Goal: Communication & Community: Participate in discussion

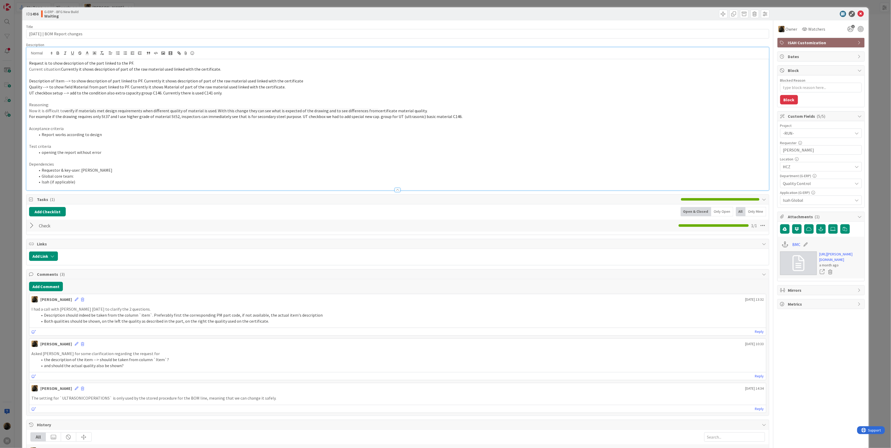
click at [217, 318] on li "Description should indeed be taken from the column `item`. Preferably first the…" at bounding box center [401, 315] width 726 height 6
click at [45, 292] on button "Add Comment" at bounding box center [46, 286] width 34 height 9
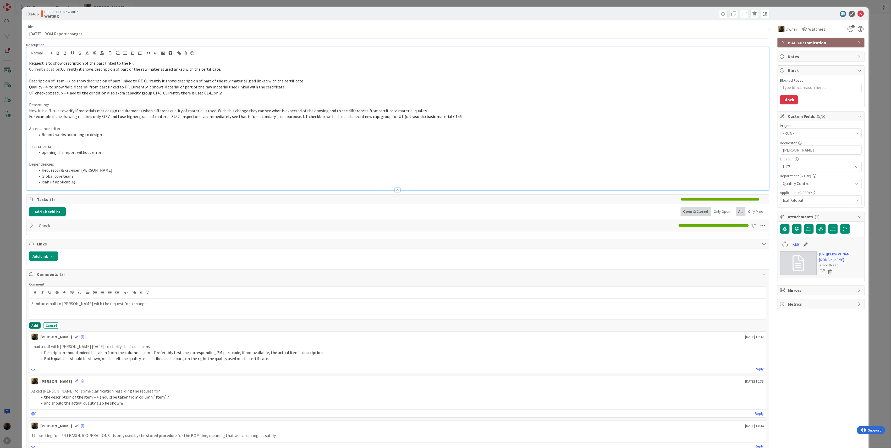
click at [34, 325] on button "Add" at bounding box center [35, 326] width 12 height 6
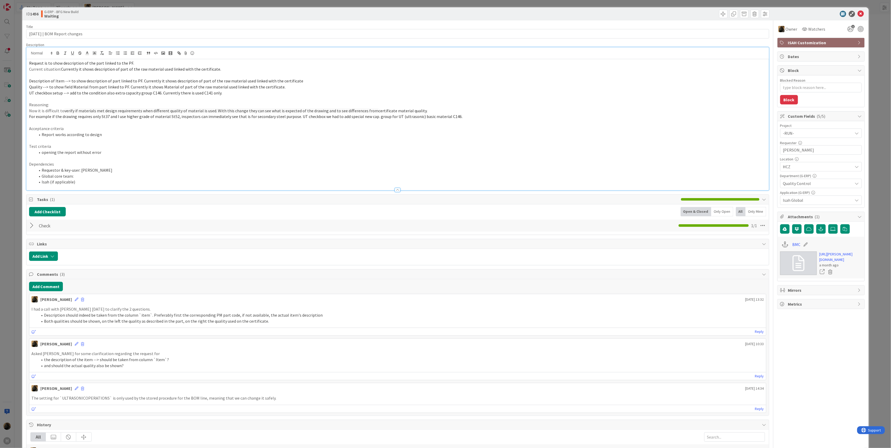
type textarea "x"
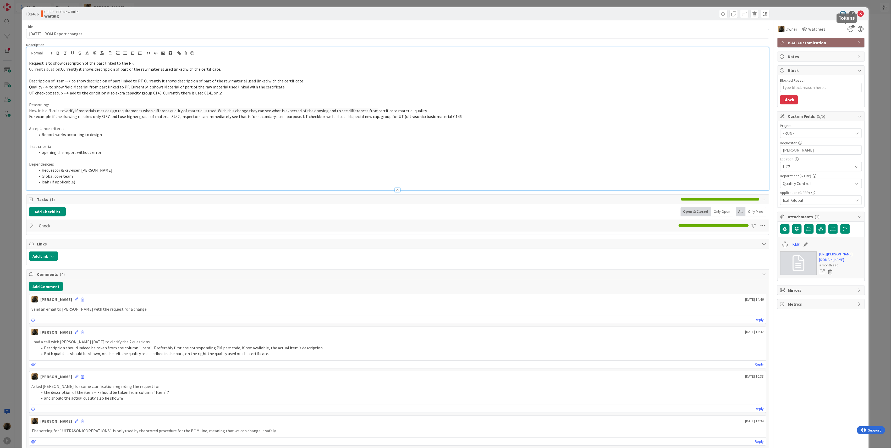
click at [851, 29] on div "1" at bounding box center [855, 28] width 19 height 9
click at [848, 29] on icon "1" at bounding box center [850, 28] width 9 height 9
click at [849, 50] on icon at bounding box center [851, 50] width 4 height 4
click at [842, 58] on icon at bounding box center [844, 57] width 4 height 4
drag, startPoint x: 51, startPoint y: 35, endPoint x: -39, endPoint y: 30, distance: 90.0
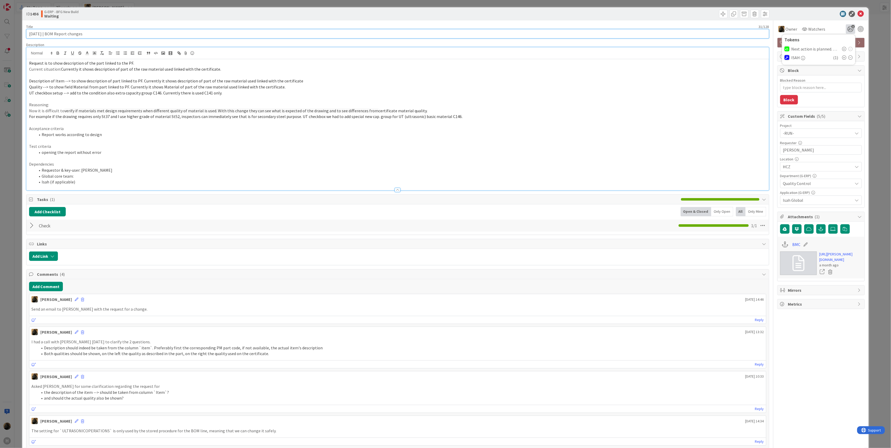
click at [0, 30] on html "H My Zone 7 Boards [PERSON_NAME] Focus 0 No Results Boards 7 None Last Edited T…" at bounding box center [445, 224] width 891 height 448
type input "OM Report changes"
type textarea "x"
type input "BOM Report changes"
type textarea "x"
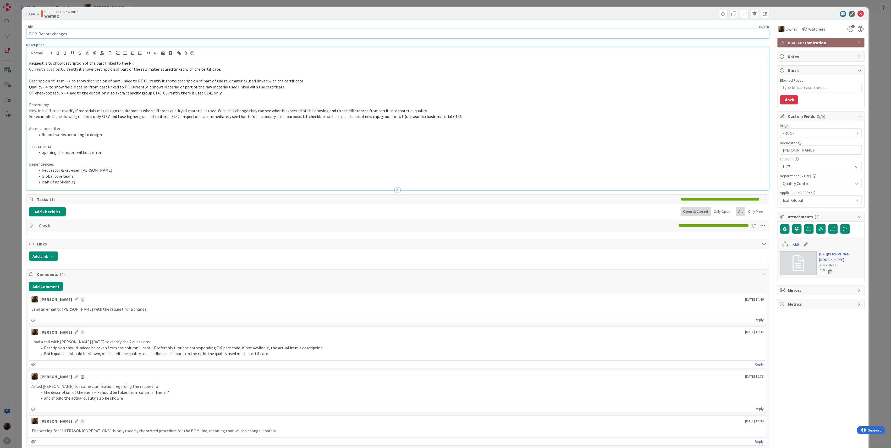
type input "BOM Report changes"
click at [858, 12] on icon at bounding box center [861, 14] width 6 height 6
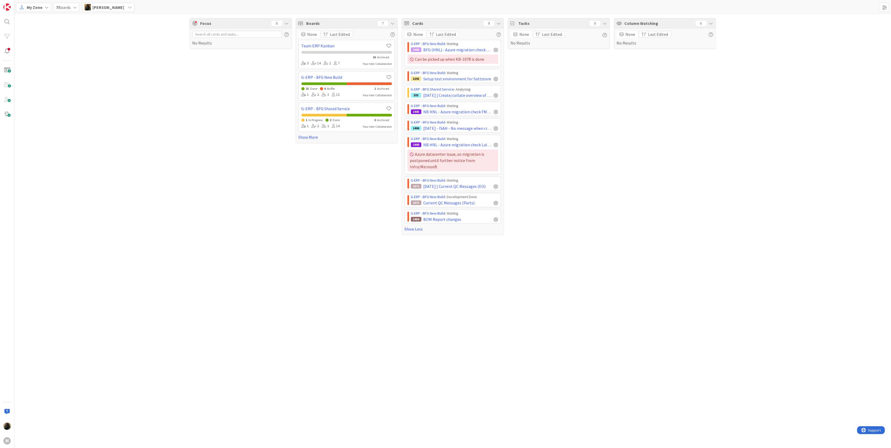
click at [276, 282] on div "Focus 0 No Results Boards 7 None Last Edited Team ERP Kanban 26 Archived 3 14 2…" at bounding box center [452, 231] width 877 height 434
click at [232, 186] on div "Focus 0 No Results" at bounding box center [241, 126] width 102 height 217
click at [38, 7] on span "My Zone" at bounding box center [35, 7] width 16 height 6
click at [38, 44] on span "Kanban" at bounding box center [47, 46] width 38 height 8
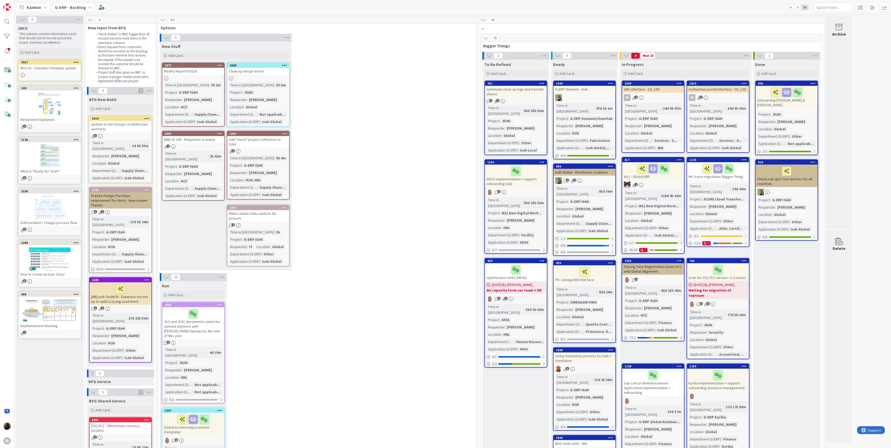
click at [66, 10] on span "G-ERP - Backlog" at bounding box center [70, 7] width 31 height 6
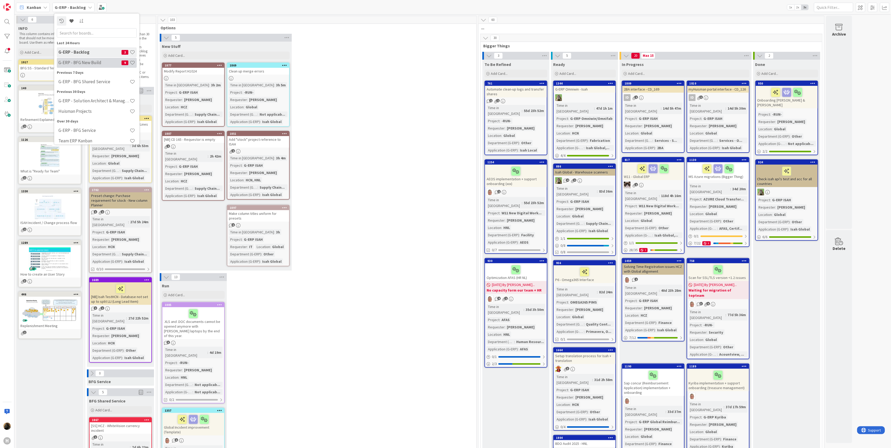
click at [83, 63] on h4 "G-ERP - BFG New Build" at bounding box center [89, 62] width 63 height 5
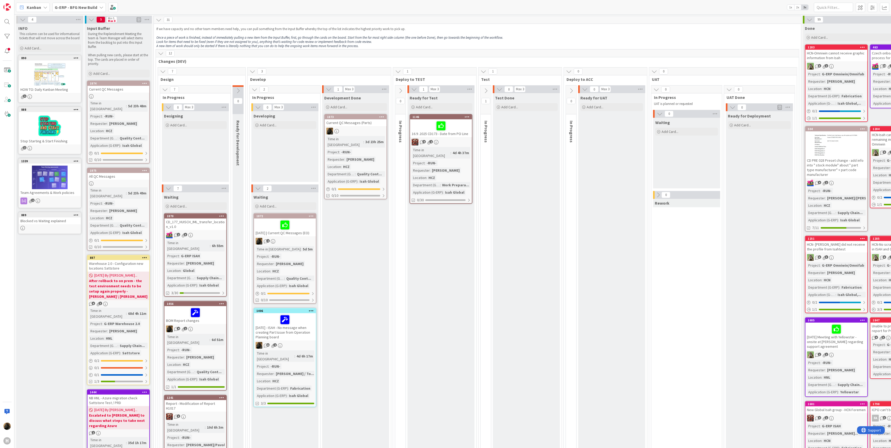
click at [360, 124] on div "Current QC Messages (Parts)" at bounding box center [356, 122] width 62 height 7
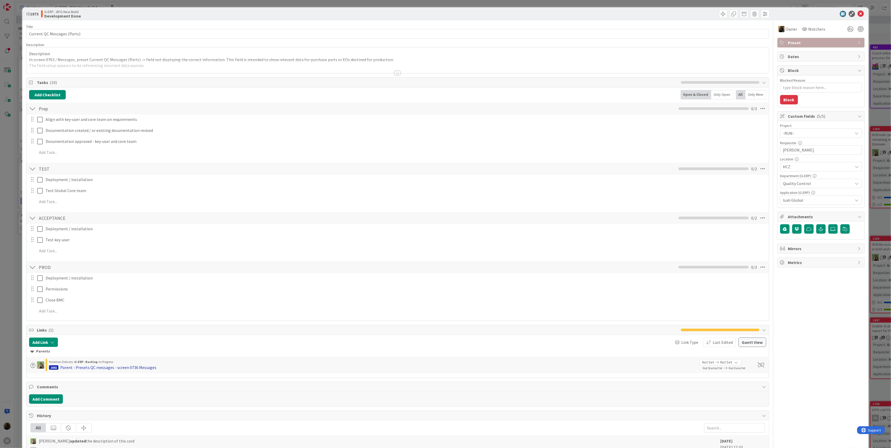
click at [142, 369] on div "Parent - Presets QC messages - screen 0736 Messages" at bounding box center [108, 368] width 96 height 6
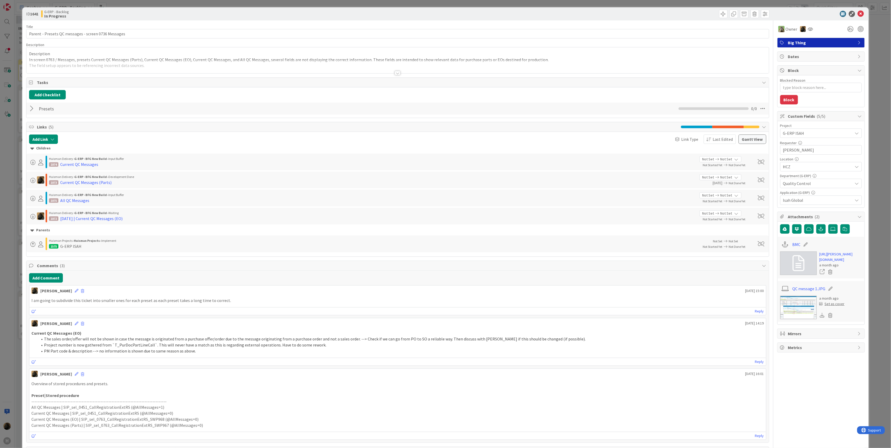
type textarea "x"
click at [49, 278] on button "Add Comment" at bounding box center [46, 277] width 34 height 9
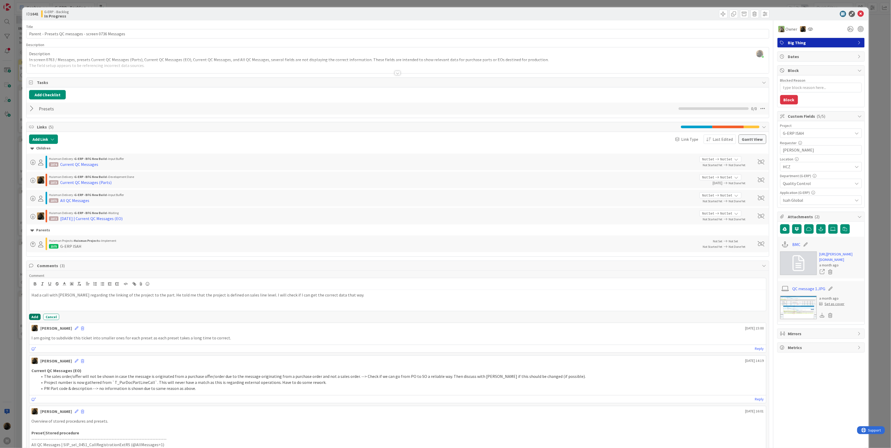
click at [31, 318] on button "Add" at bounding box center [35, 317] width 12 height 6
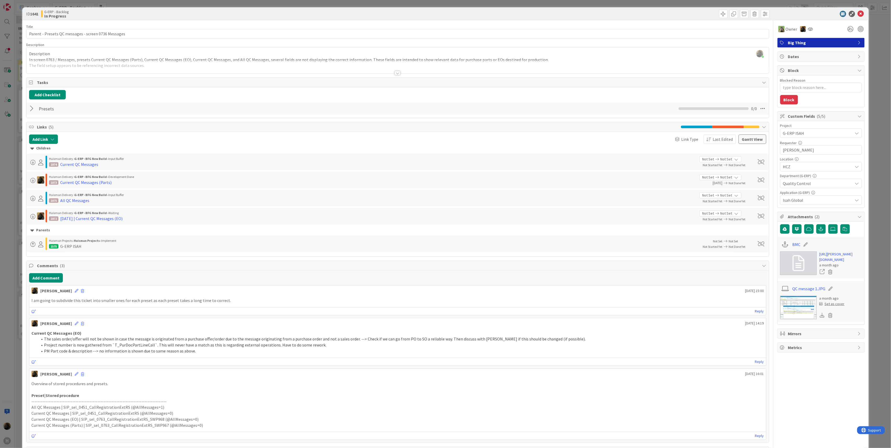
type textarea "x"
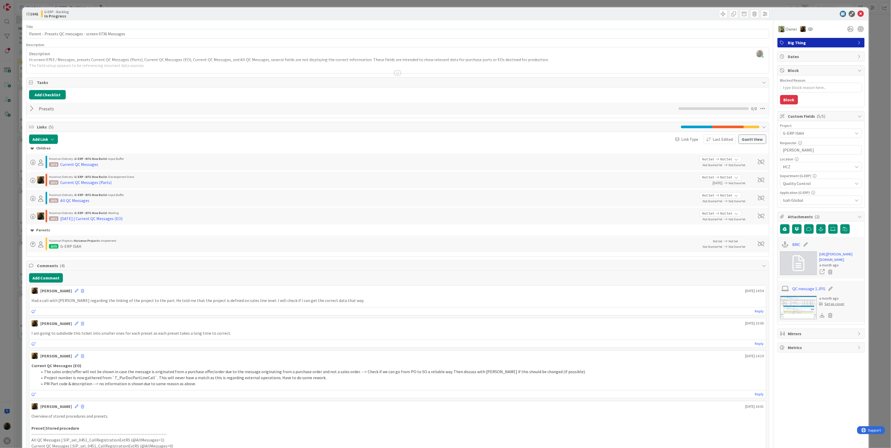
click at [12, 305] on div "ID 1641 G-ERP - Backlog In Progress Title 51 / 128 Parent - Presets QC messages…" at bounding box center [445, 224] width 891 height 448
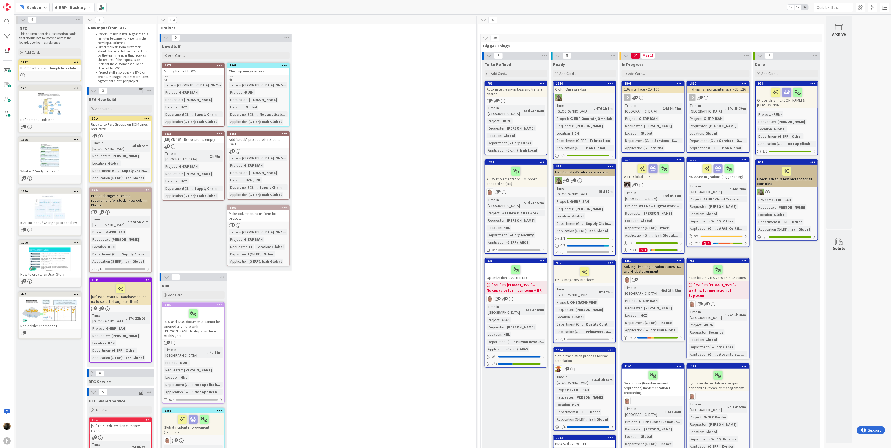
click at [84, 3] on div "G-ERP - Backlog" at bounding box center [73, 7] width 42 height 9
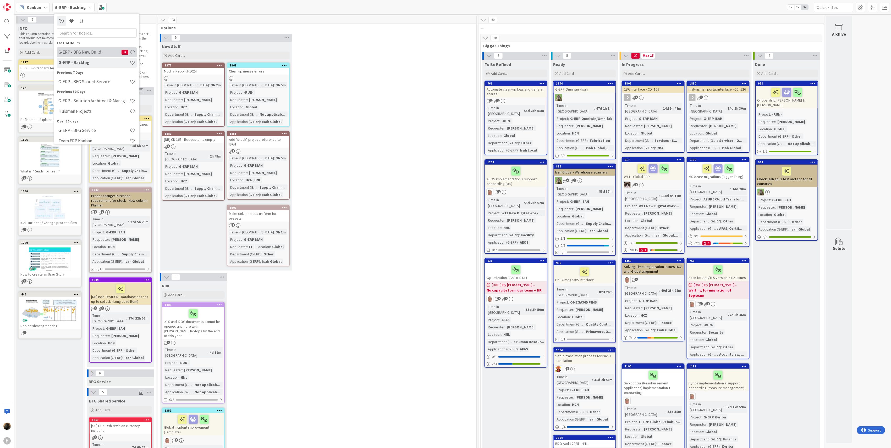
click at [99, 56] on div "G-ERP - BFG New Build 9" at bounding box center [97, 52] width 80 height 10
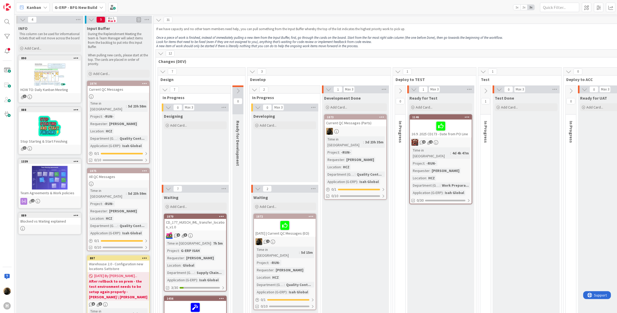
drag, startPoint x: 361, startPoint y: 125, endPoint x: 381, endPoint y: 73, distance: 55.9
